Goal: Check status: Check status

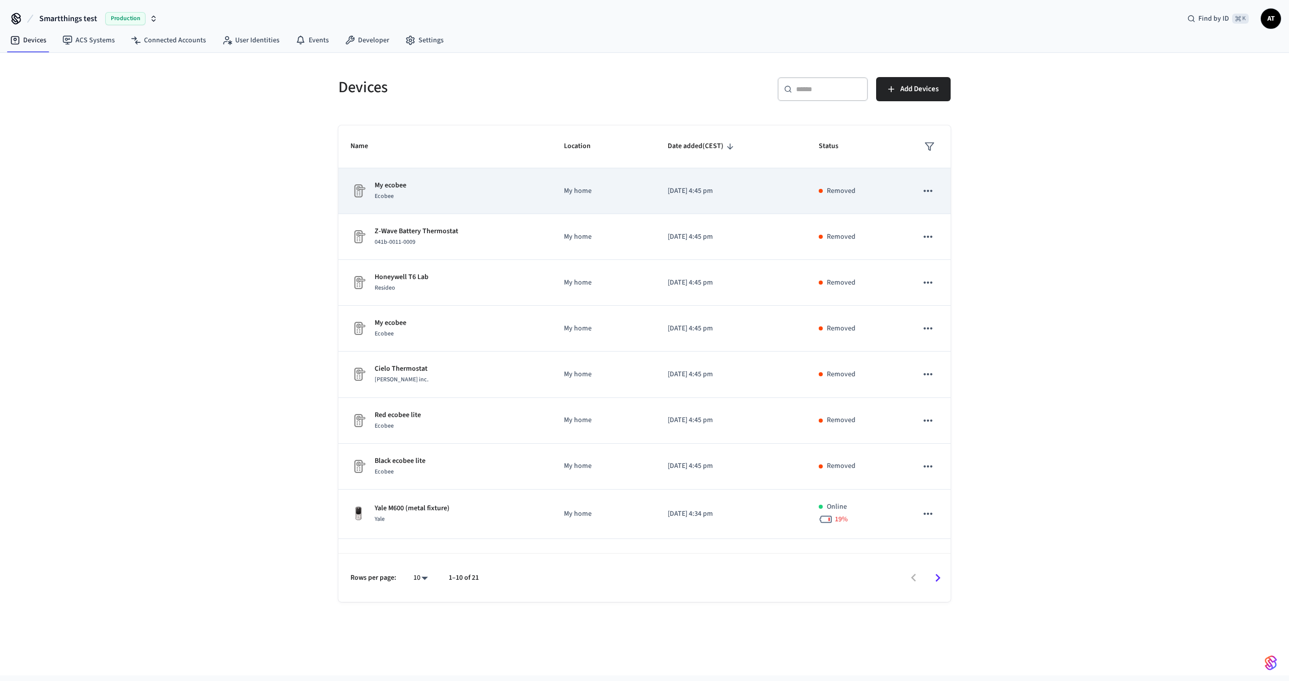
click at [436, 197] on div "My ecobee Ecobee" at bounding box center [444, 190] width 189 height 21
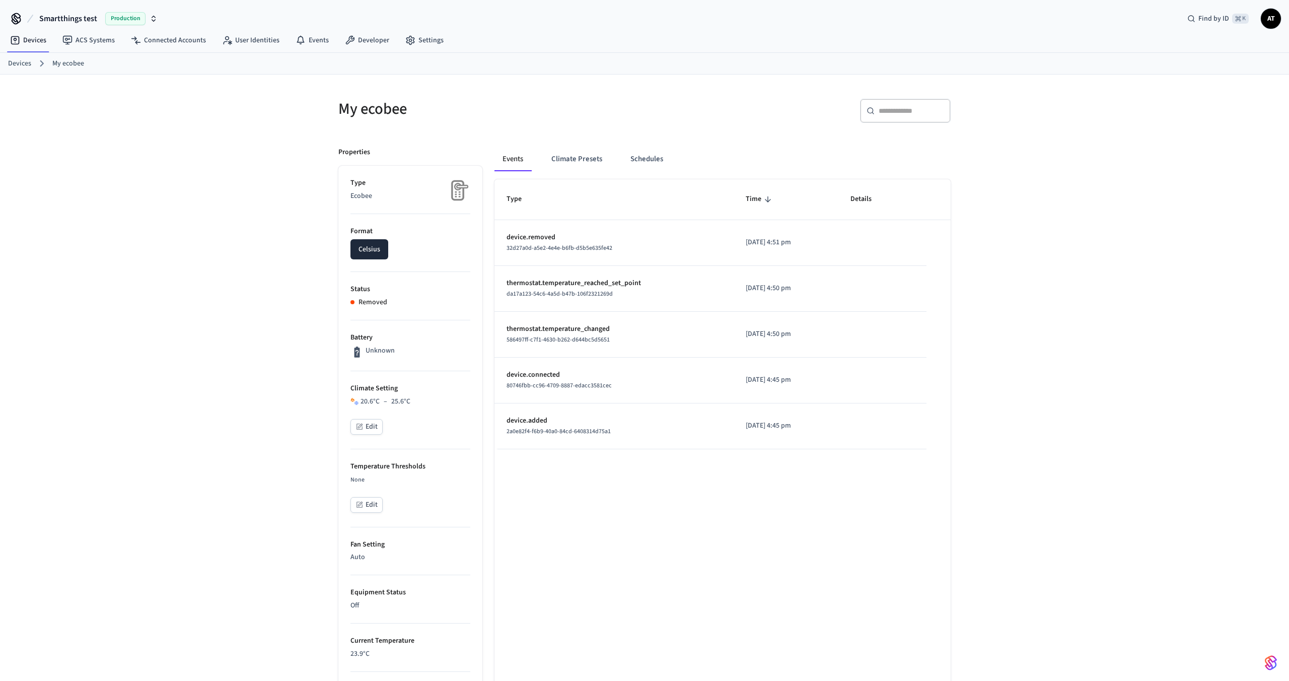
click at [355, 506] on icon "button" at bounding box center [359, 504] width 8 height 8
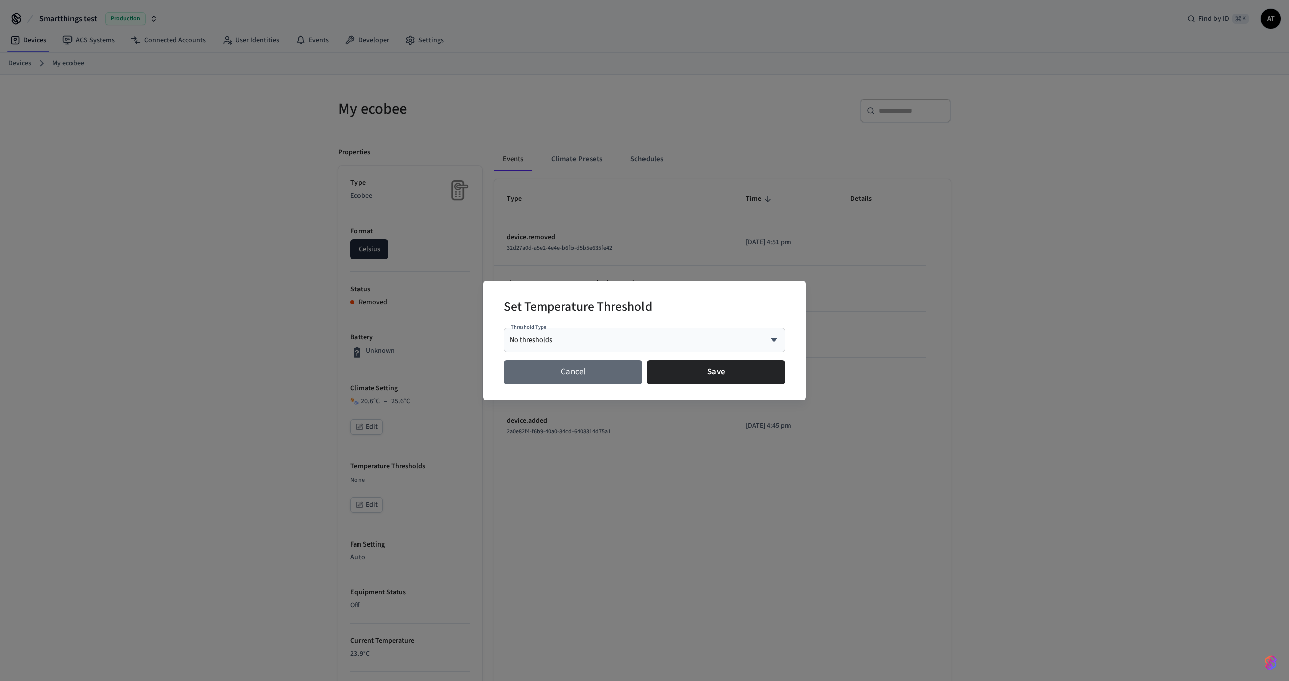
click at [616, 378] on button "Cancel" at bounding box center [572, 372] width 139 height 24
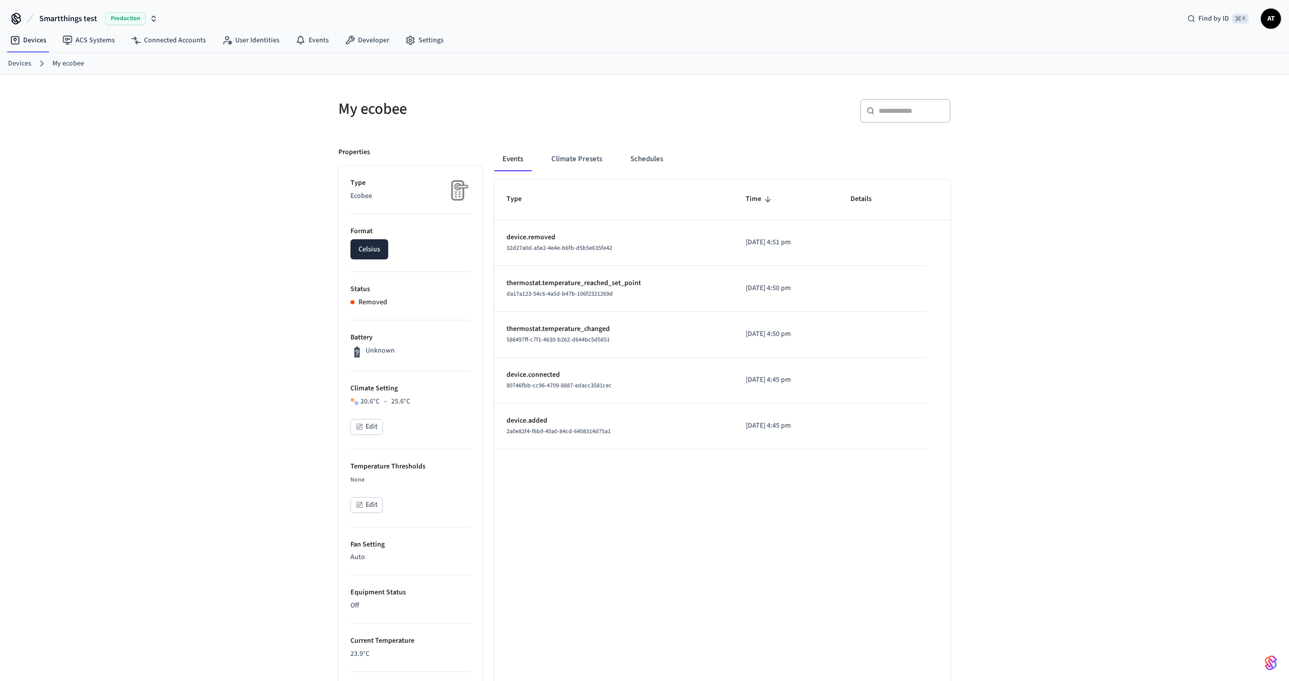
click at [369, 424] on button "Edit" at bounding box center [366, 427] width 32 height 16
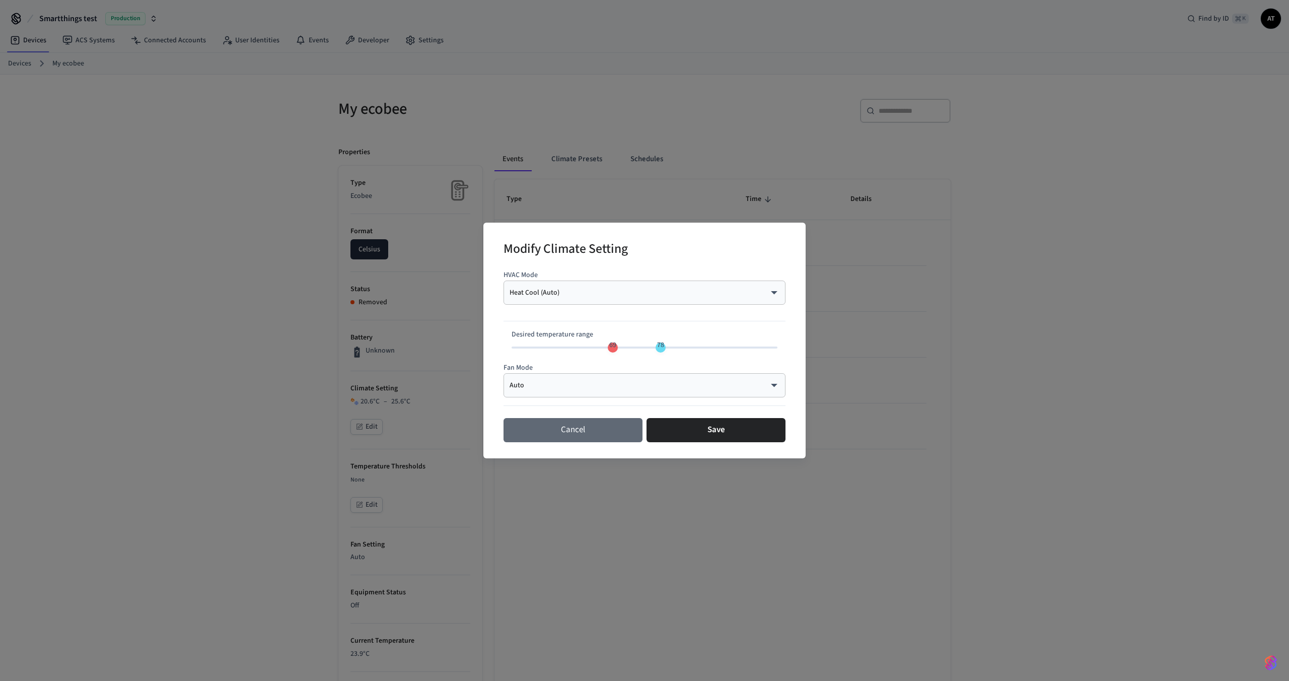
click at [541, 429] on button "Cancel" at bounding box center [572, 430] width 139 height 24
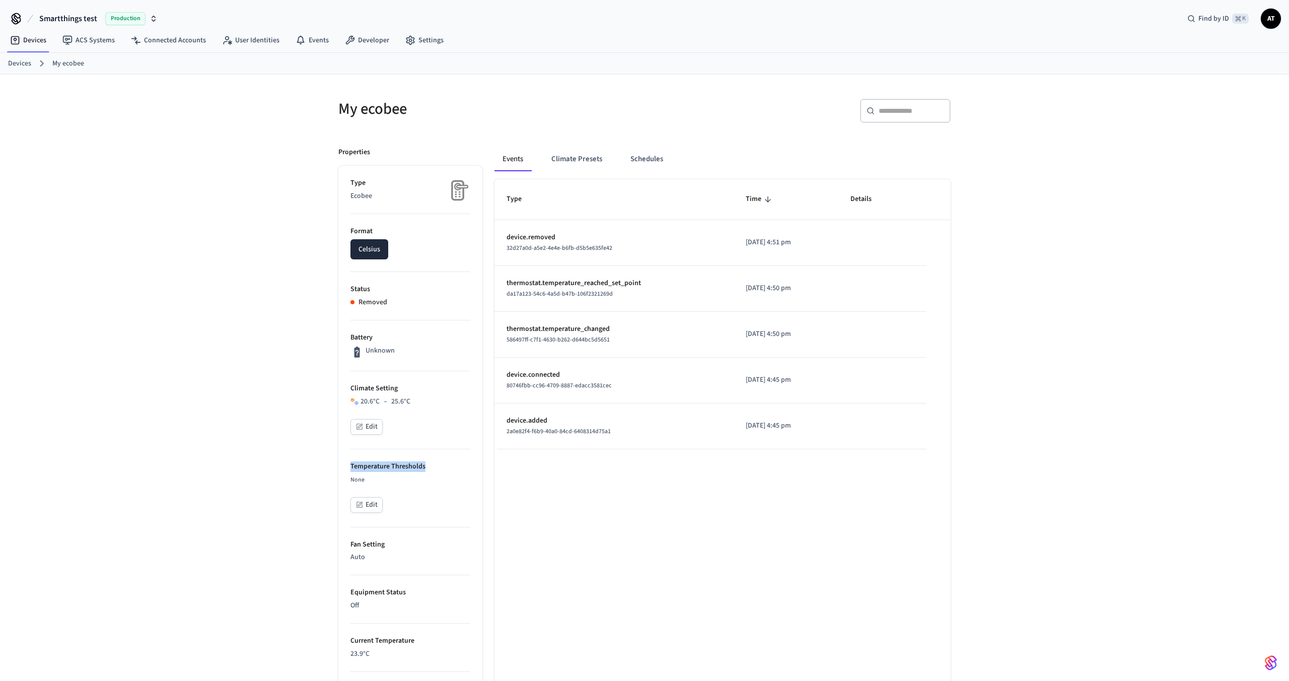
drag, startPoint x: 350, startPoint y: 464, endPoint x: 425, endPoint y: 462, distance: 75.5
click at [425, 462] on p "Temperature Thresholds" at bounding box center [410, 466] width 120 height 11
copy p "Temperature Thresholds"
drag, startPoint x: 402, startPoint y: 385, endPoint x: 333, endPoint y: 385, distance: 69.5
click at [333, 385] on div "Properties Type Ecobee Format Celsius Status Removed Battery Unknown Climate Se…" at bounding box center [404, 602] width 156 height 935
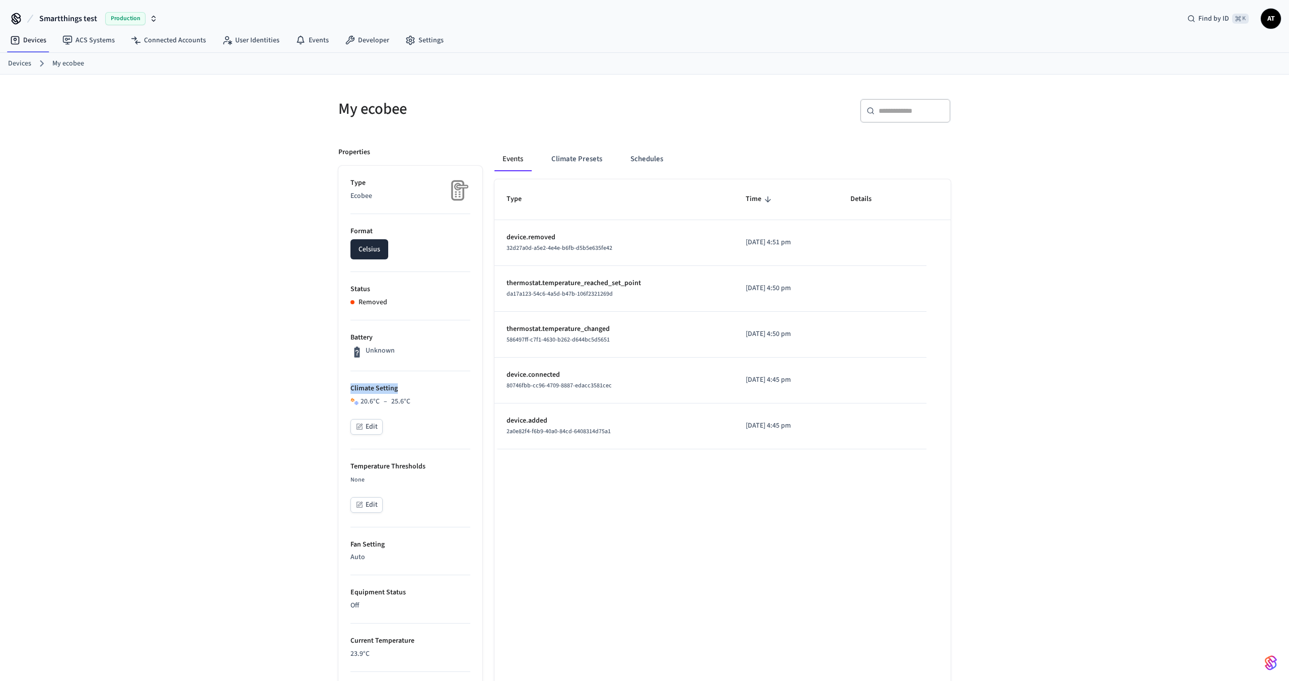
copy p "Climate Setting"
